Goal: Use online tool/utility: Utilize a website feature to perform a specific function

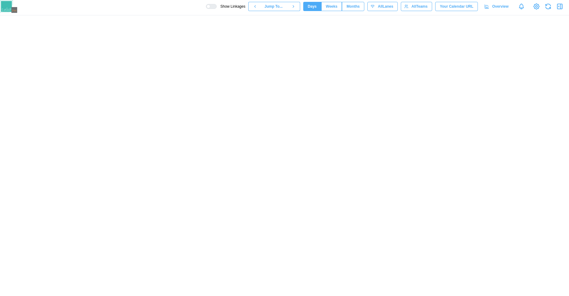
click at [344, 10] on button "Months" at bounding box center [353, 6] width 22 height 9
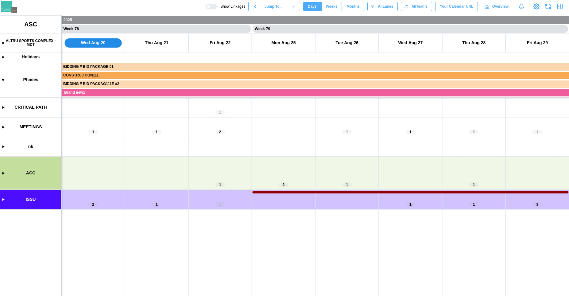
scroll to position [0, 24547]
click at [327, 9] on span "Weeks" at bounding box center [332, 6] width 12 height 9
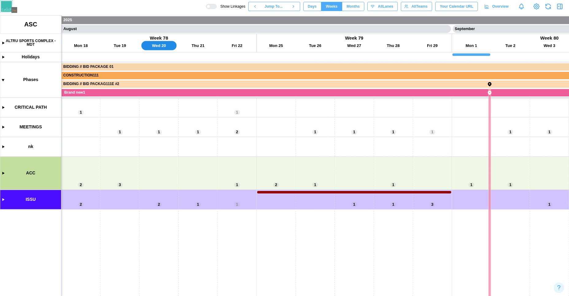
scroll to position [0, 15028]
click at [346, 10] on span "Months" at bounding box center [352, 6] width 13 height 9
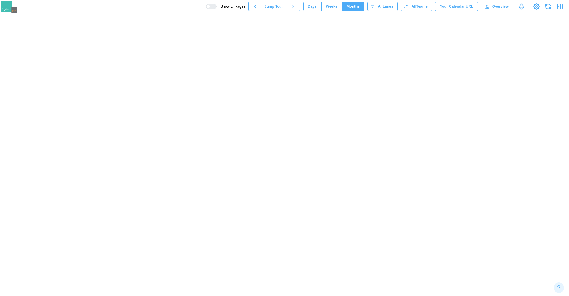
scroll to position [0, 2353]
drag, startPoint x: 272, startPoint y: 149, endPoint x: 386, endPoint y: 144, distance: 113.9
click at [386, 144] on canvas at bounding box center [284, 155] width 569 height 280
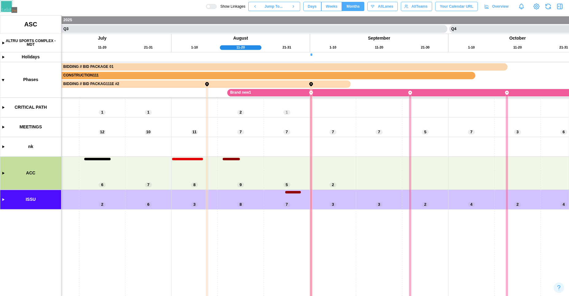
scroll to position [0, 2242]
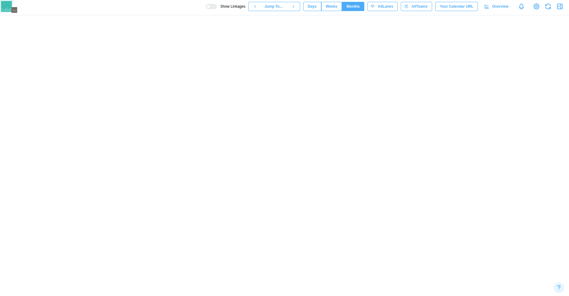
click at [310, 6] on span "Days" at bounding box center [312, 6] width 9 height 9
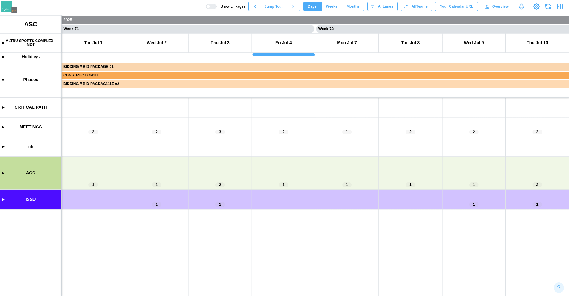
scroll to position [0, 22263]
click at [2, 174] on canvas at bounding box center [284, 155] width 569 height 280
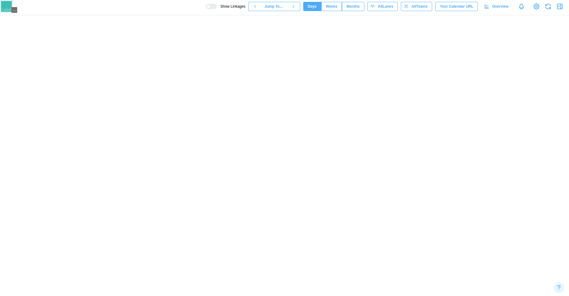
drag, startPoint x: 109, startPoint y: 199, endPoint x: 249, endPoint y: 159, distance: 145.2
click at [249, 159] on canvas at bounding box center [284, 155] width 569 height 280
drag, startPoint x: 249, startPoint y: 159, endPoint x: 272, endPoint y: 156, distance: 23.3
click at [272, 156] on canvas at bounding box center [284, 155] width 569 height 280
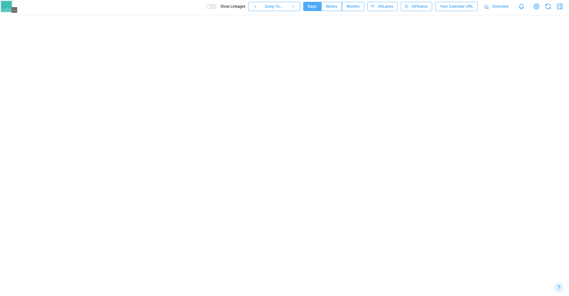
click at [210, 7] on div at bounding box center [213, 6] width 6 height 4
click at [207, 7] on div at bounding box center [208, 7] width 4 height 4
click at [210, 7] on div at bounding box center [213, 6] width 6 height 4
click at [207, 7] on div at bounding box center [208, 7] width 4 height 4
click at [210, 7] on div at bounding box center [213, 6] width 6 height 4
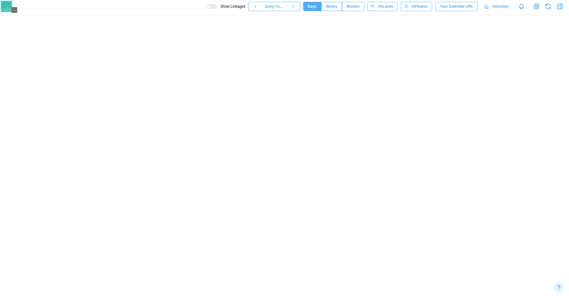
click at [207, 7] on div at bounding box center [208, 7] width 4 height 4
click at [210, 7] on div at bounding box center [213, 6] width 6 height 4
click at [207, 7] on div at bounding box center [208, 7] width 4 height 4
